Goal: Transaction & Acquisition: Purchase product/service

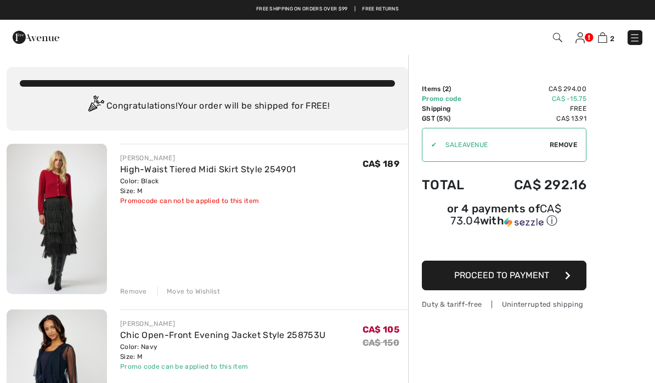
click at [541, 280] on span "Proceed to Payment" at bounding box center [501, 275] width 95 height 10
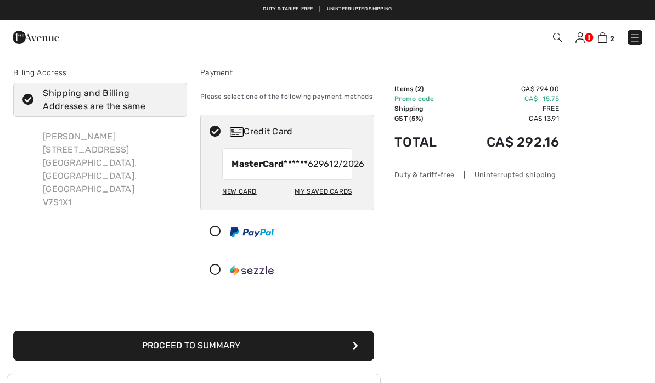
checkbox input "true"
click at [285, 352] on button "Proceed to Summary" at bounding box center [193, 346] width 361 height 30
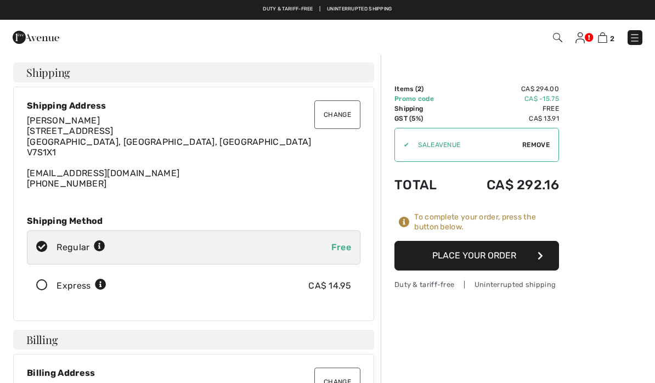
click at [512, 255] on button "Place Your Order" at bounding box center [477, 256] width 165 height 30
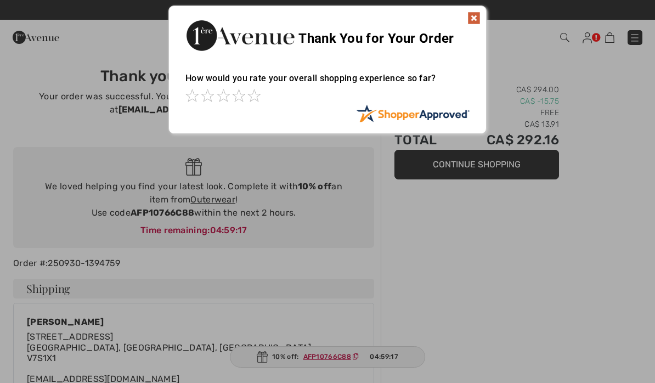
click at [476, 14] on img at bounding box center [474, 18] width 13 height 13
